Goal: Task Accomplishment & Management: Complete application form

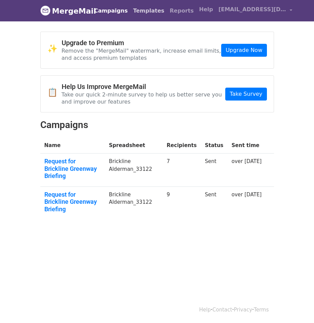
click at [142, 9] on link "Templates" at bounding box center [149, 11] width 37 height 14
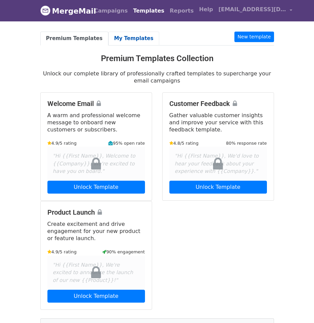
click at [123, 36] on link "My Templates" at bounding box center [134, 39] width 51 height 14
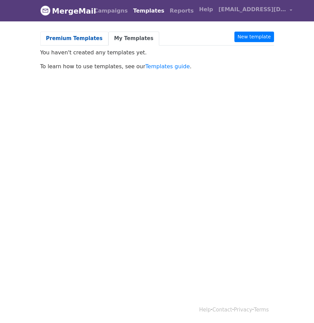
click at [87, 40] on link "Premium Templates" at bounding box center [74, 39] width 68 height 14
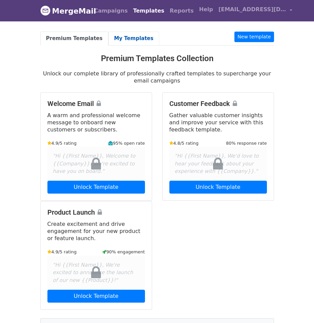
click at [135, 37] on link "My Templates" at bounding box center [134, 39] width 51 height 14
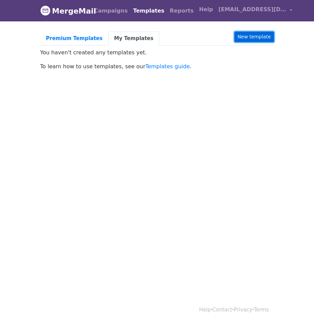
click at [257, 39] on link "New template" at bounding box center [254, 37] width 39 height 11
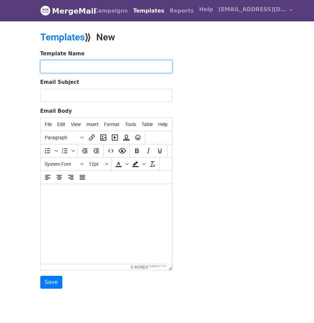
click at [140, 69] on input "text" at bounding box center [106, 66] width 132 height 13
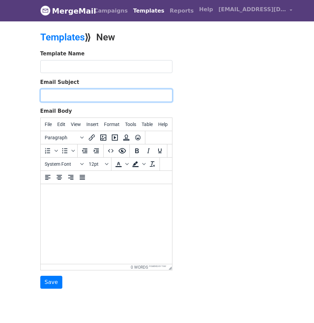
click at [140, 91] on input "Email Subject" at bounding box center [106, 95] width 132 height 13
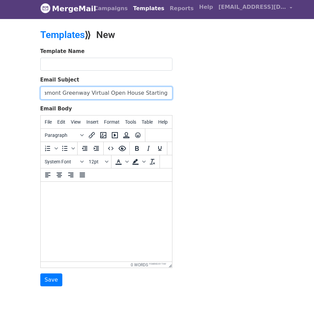
scroll to position [0, 15]
type input "Hodiamont Greenway Virtual Open House Starting Soon!"
click at [50, 123] on span "File" at bounding box center [48, 121] width 7 height 5
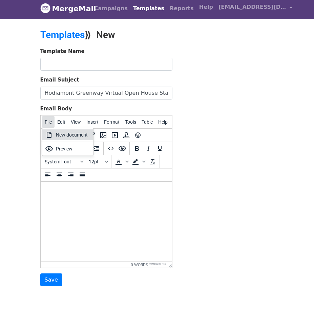
click at [49, 123] on span "File" at bounding box center [48, 121] width 7 height 5
click at [55, 123] on button "Edit" at bounding box center [62, 122] width 14 height 12
click at [48, 123] on span "File" at bounding box center [48, 121] width 7 height 5
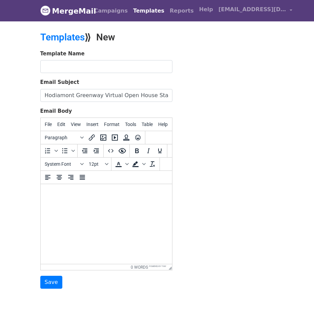
click at [59, 11] on link "MergeMail" at bounding box center [63, 11] width 46 height 14
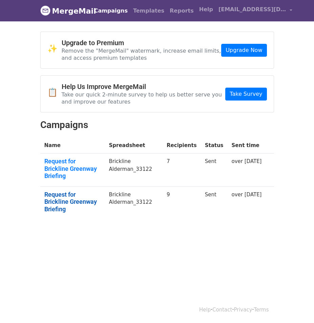
click at [88, 191] on link "Request for Brickline Greenway Briefing" at bounding box center [72, 202] width 57 height 22
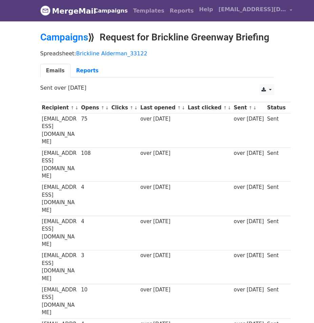
click at [102, 8] on link "Campaigns" at bounding box center [111, 11] width 39 height 14
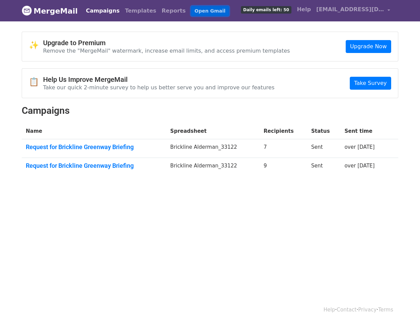
click at [191, 14] on link "Open Gmail" at bounding box center [210, 11] width 38 height 10
